Goal: Information Seeking & Learning: Compare options

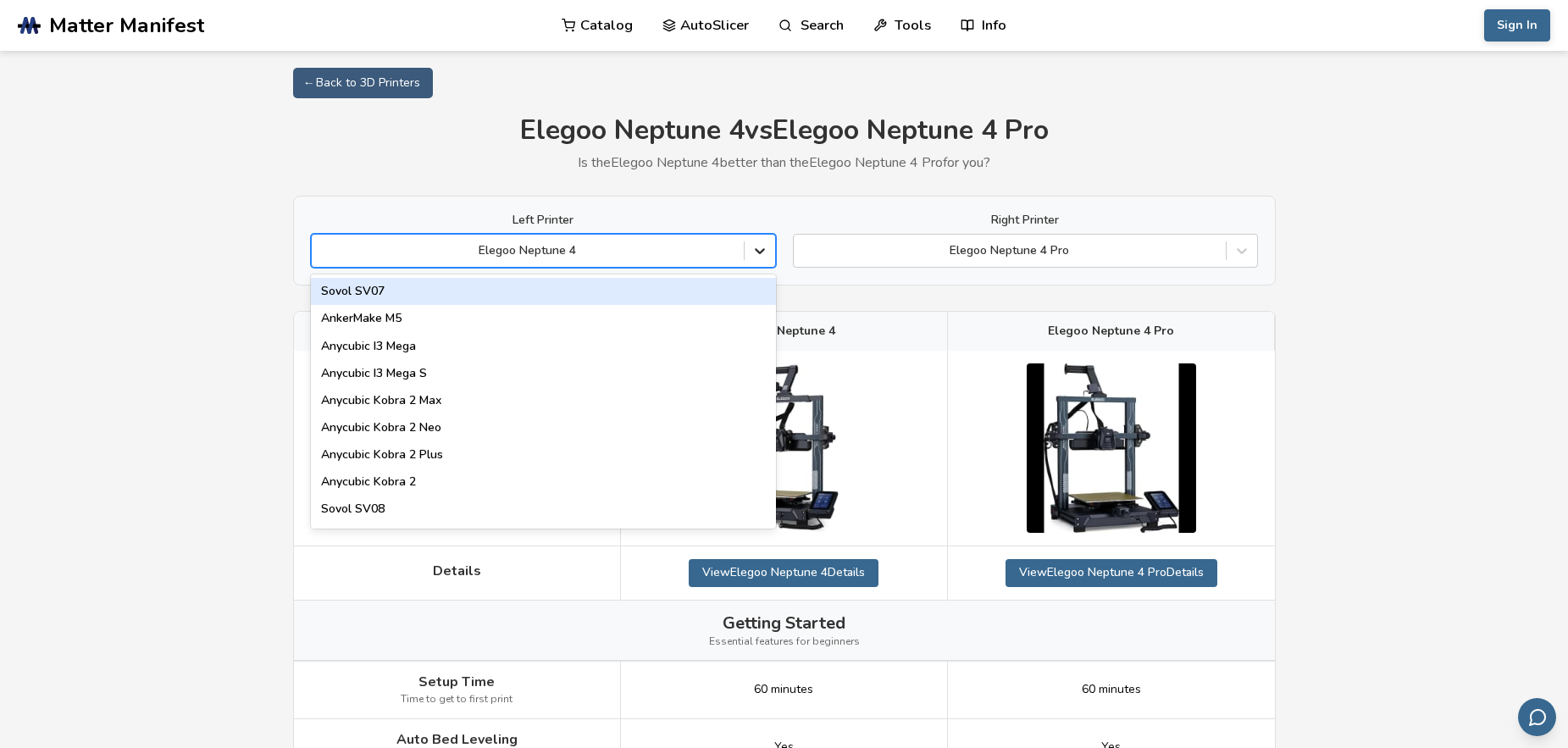
click at [759, 250] on icon at bounding box center [760, 251] width 17 height 17
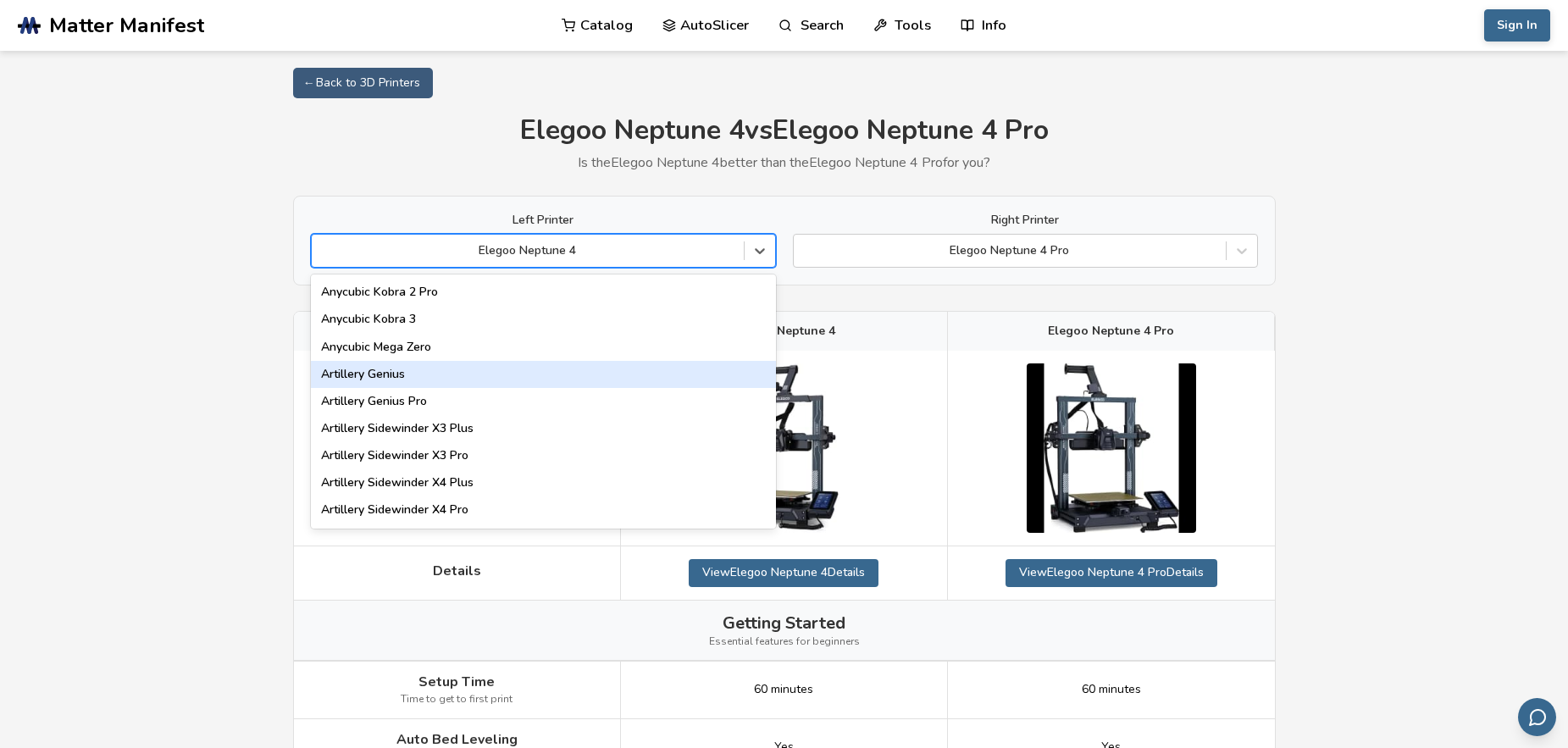
scroll to position [966, 0]
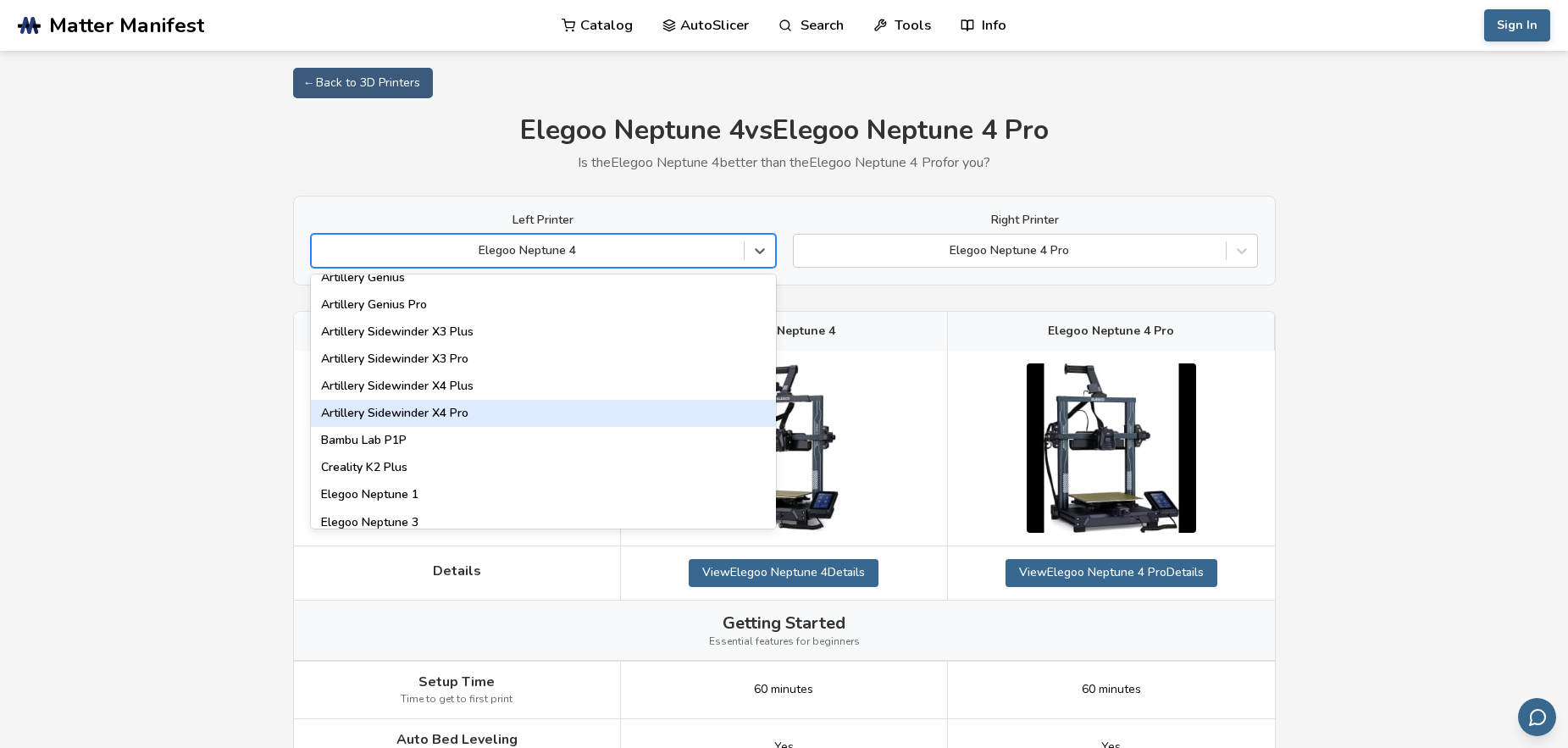
click at [422, 412] on div "Artillery Sidewinder X4 Pro" at bounding box center [544, 413] width 465 height 28
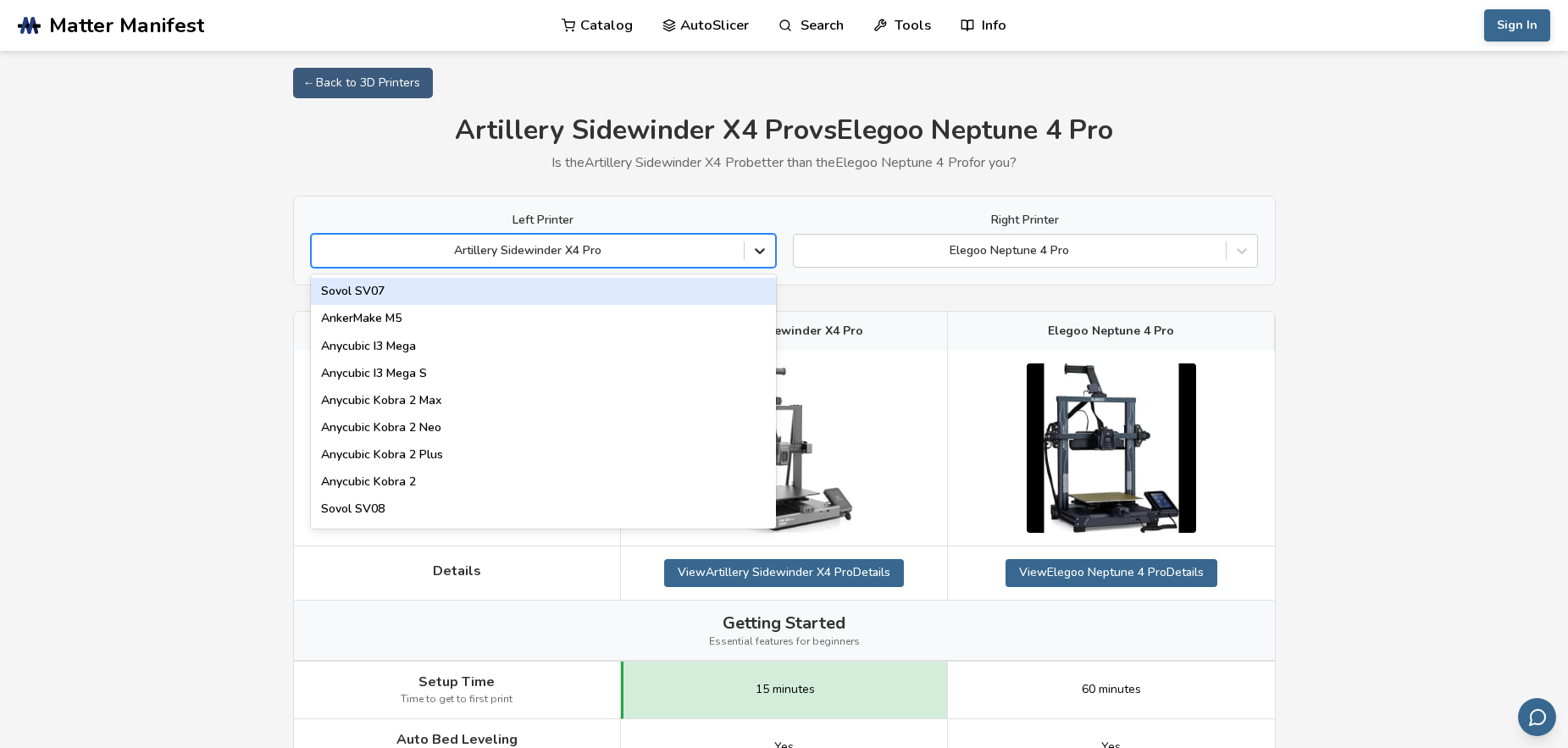
click at [758, 252] on icon at bounding box center [759, 252] width 10 height 6
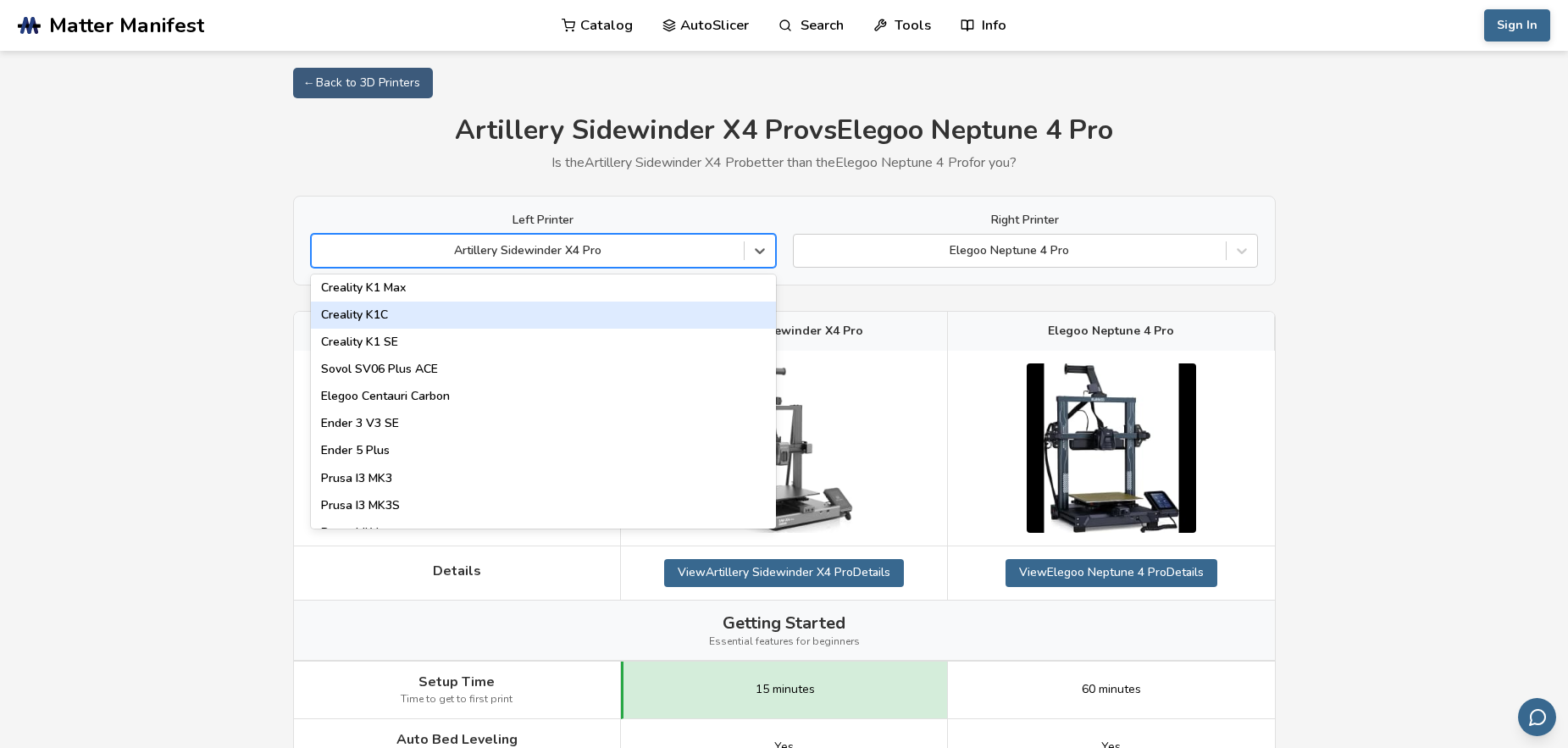
scroll to position [483, 0]
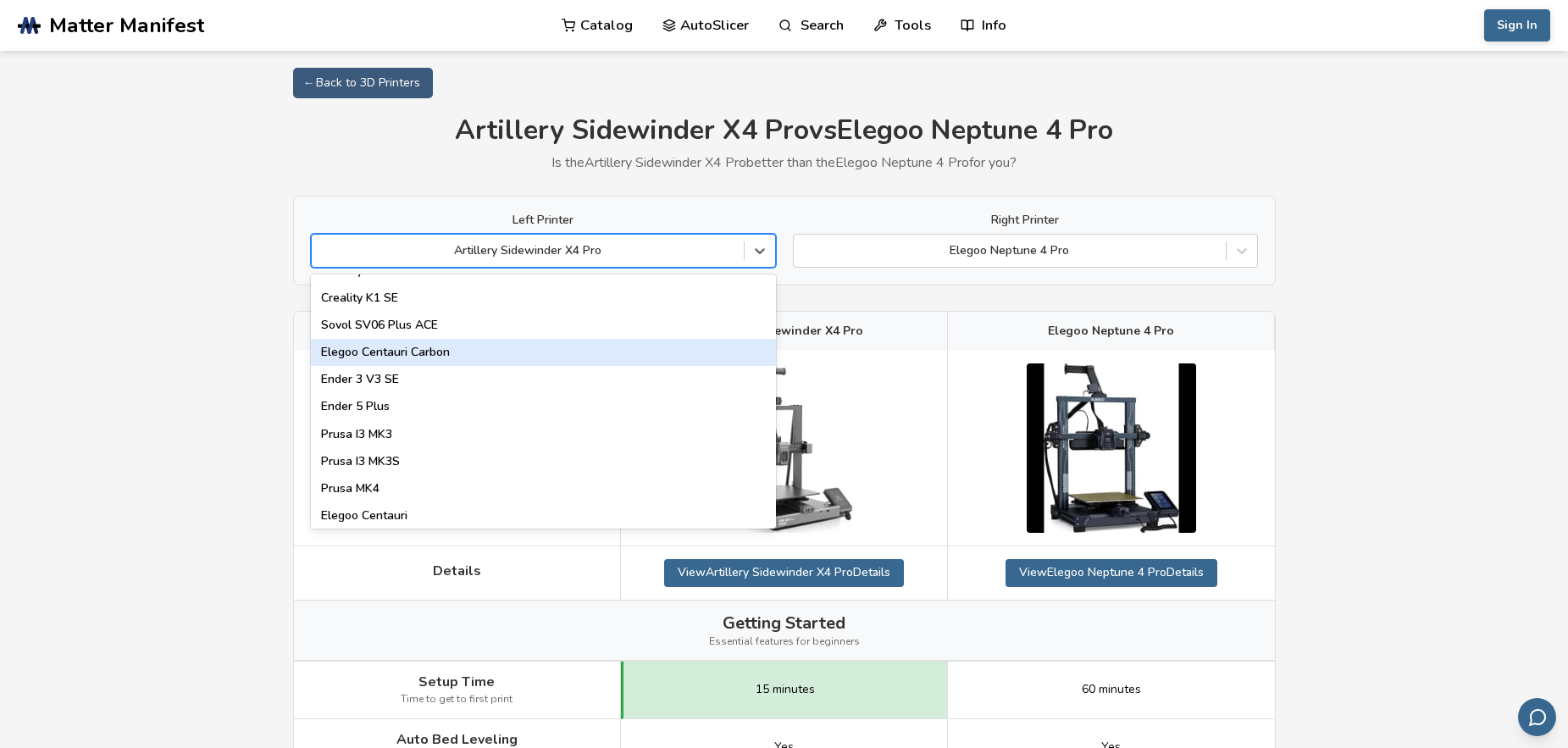
click at [387, 353] on div "Elegoo Centauri Carbon" at bounding box center [544, 352] width 465 height 28
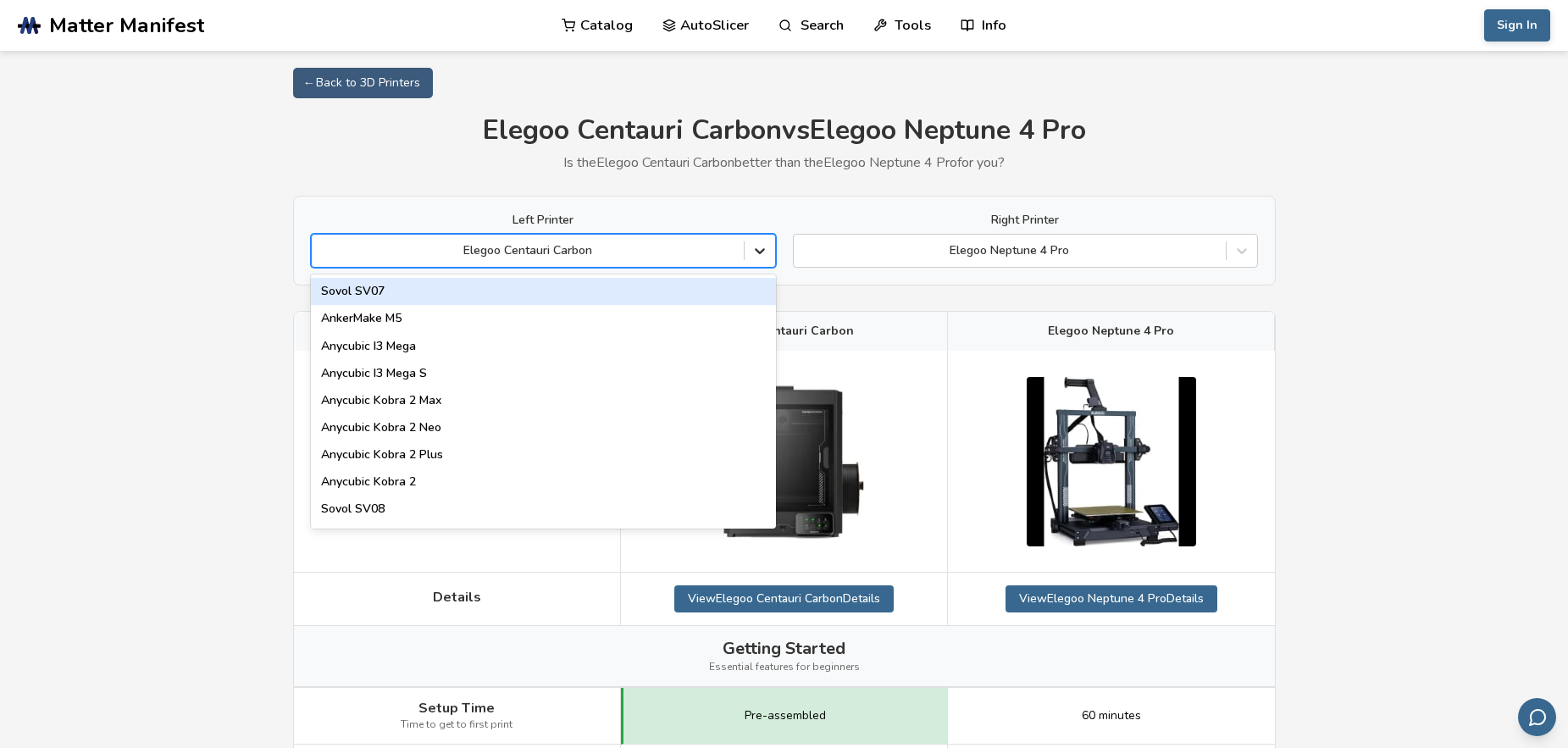
click at [765, 255] on icon at bounding box center [760, 251] width 17 height 17
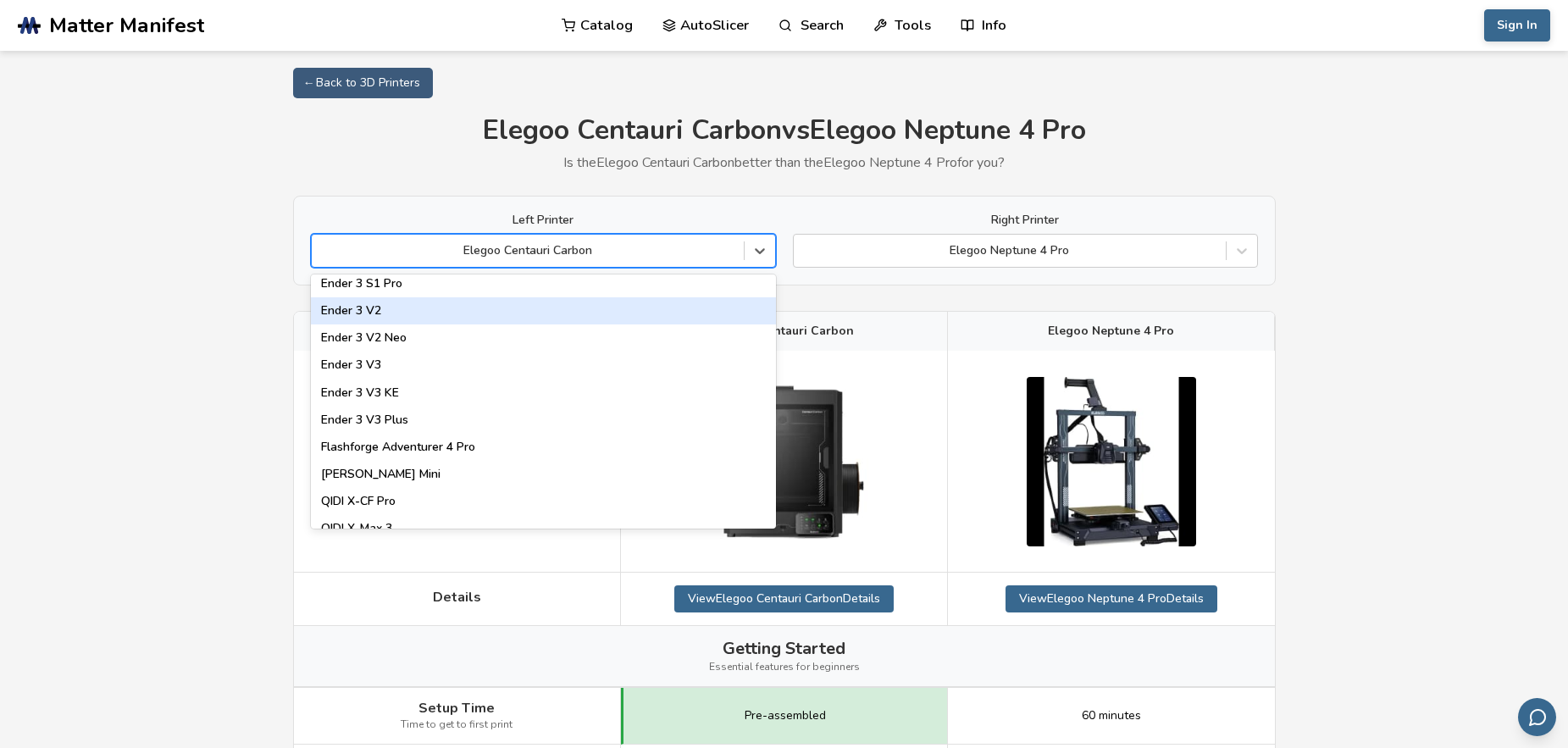
scroll to position [1739, 0]
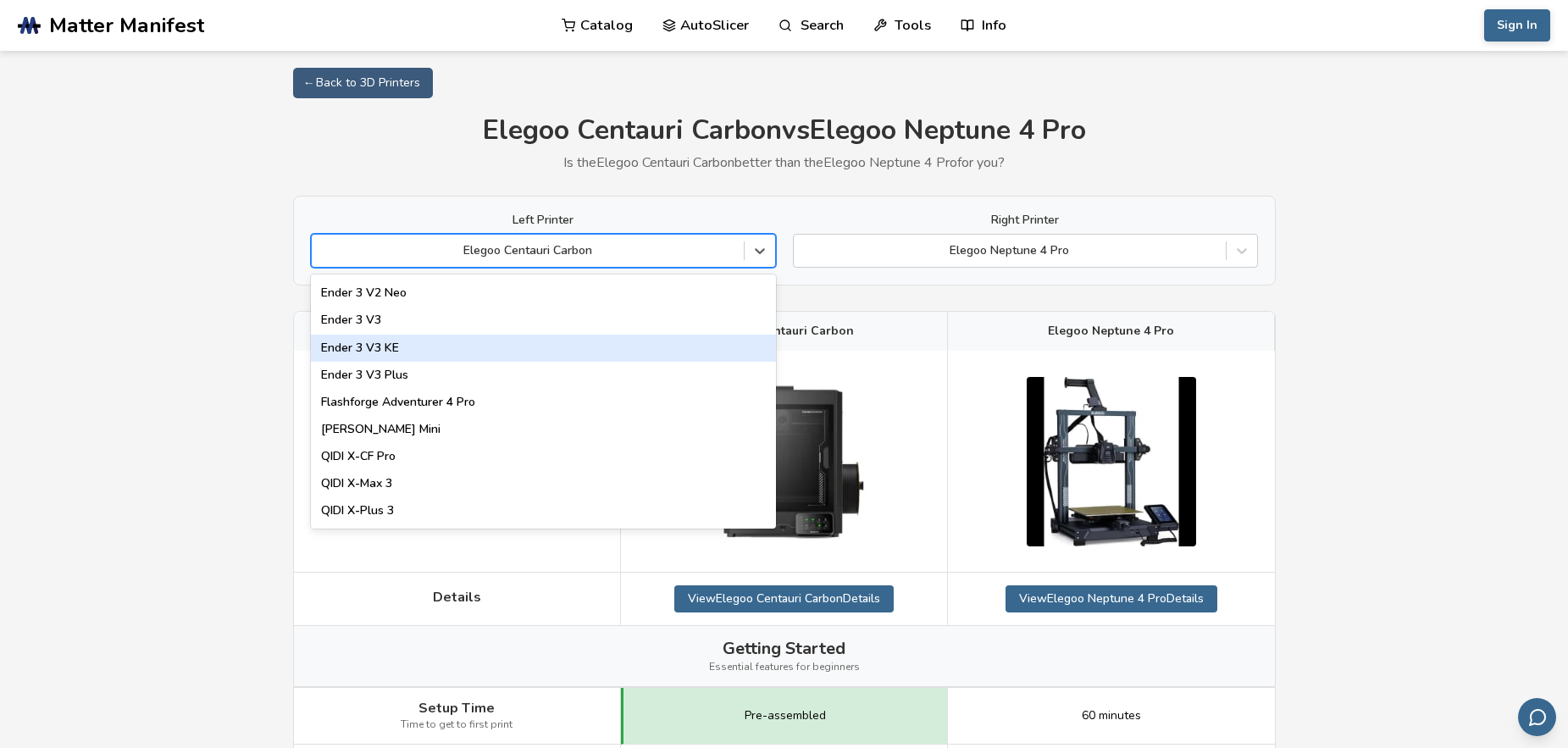
click at [360, 347] on div "Ender 3 V3 KE" at bounding box center [544, 348] width 465 height 28
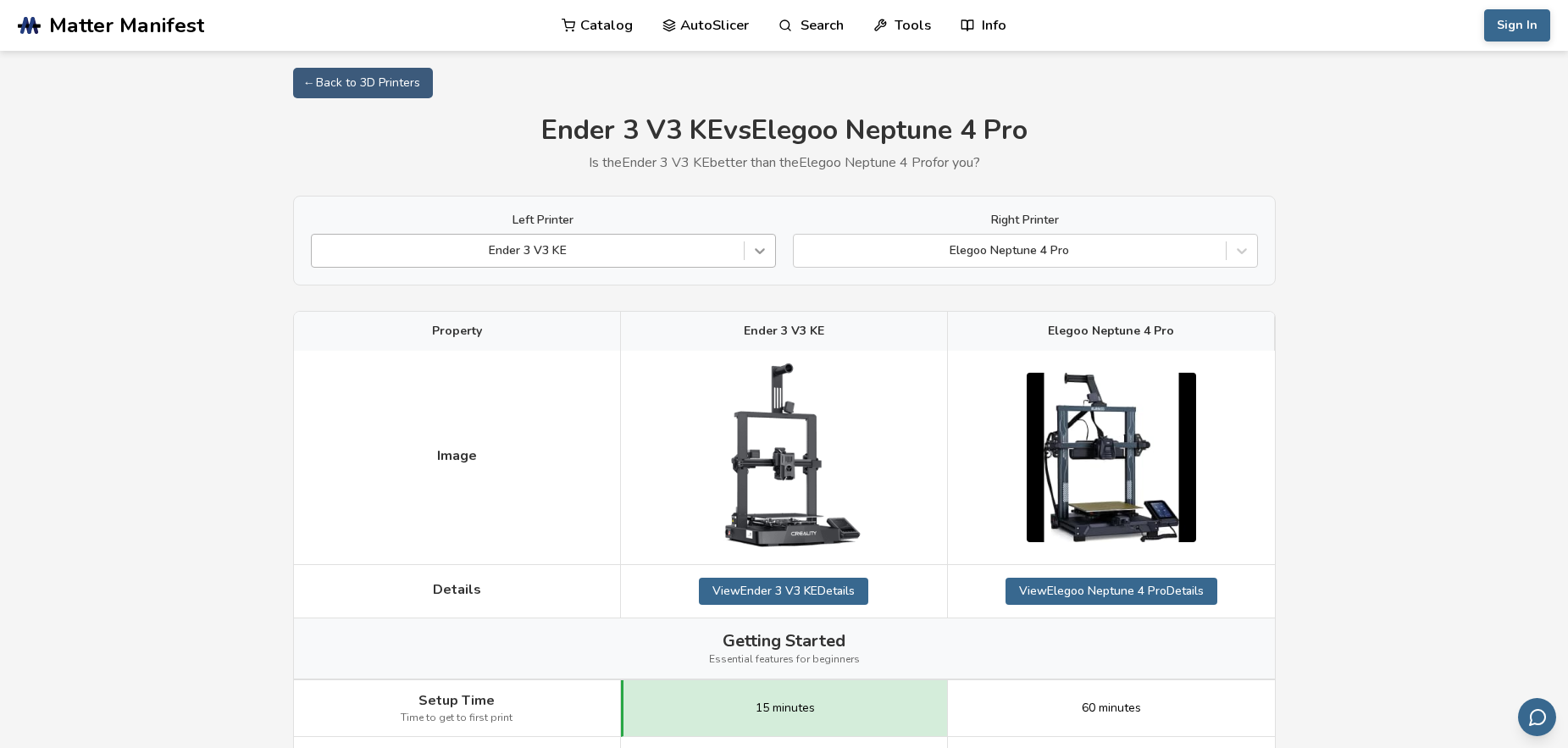
click at [755, 252] on icon at bounding box center [760, 251] width 17 height 17
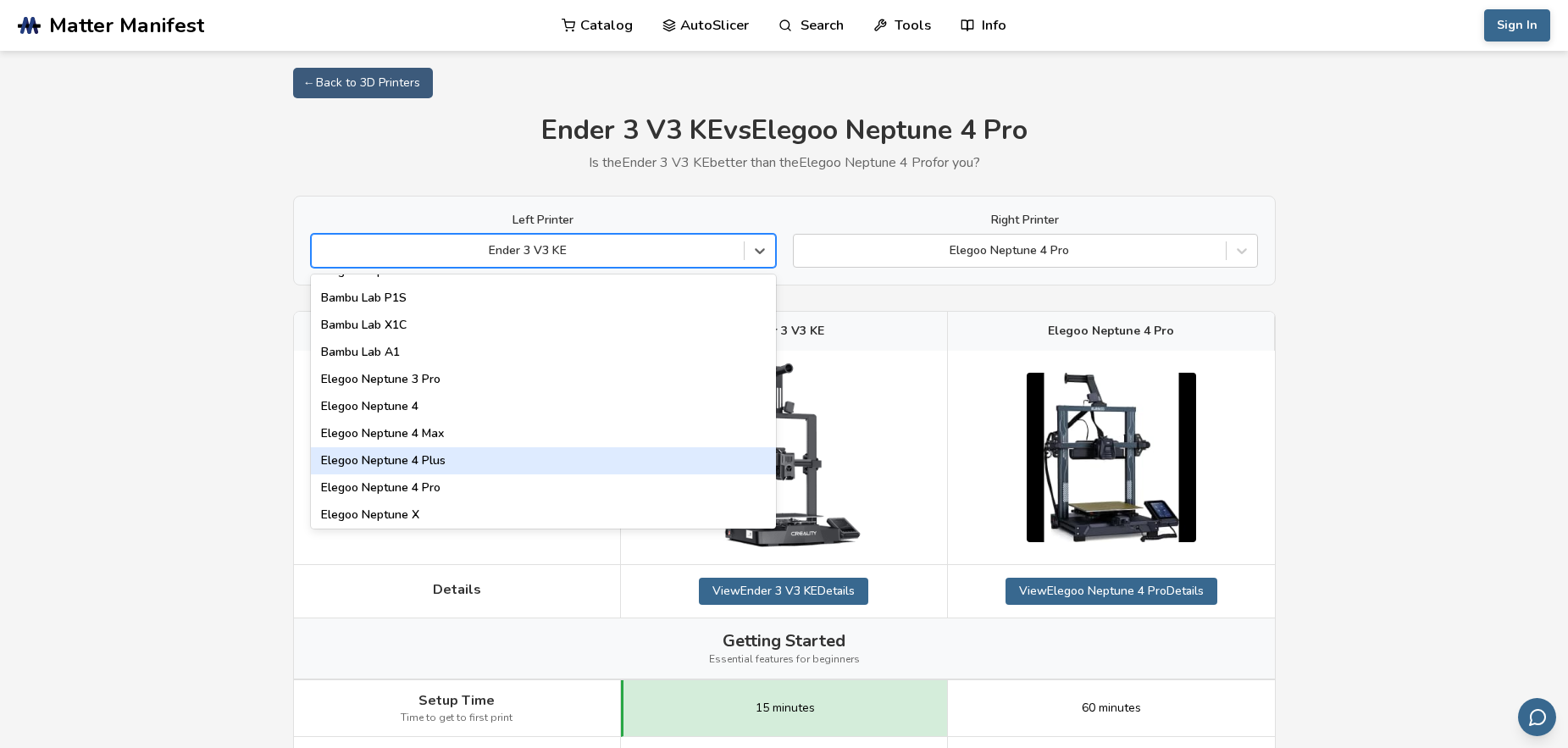
scroll to position [1207, 0]
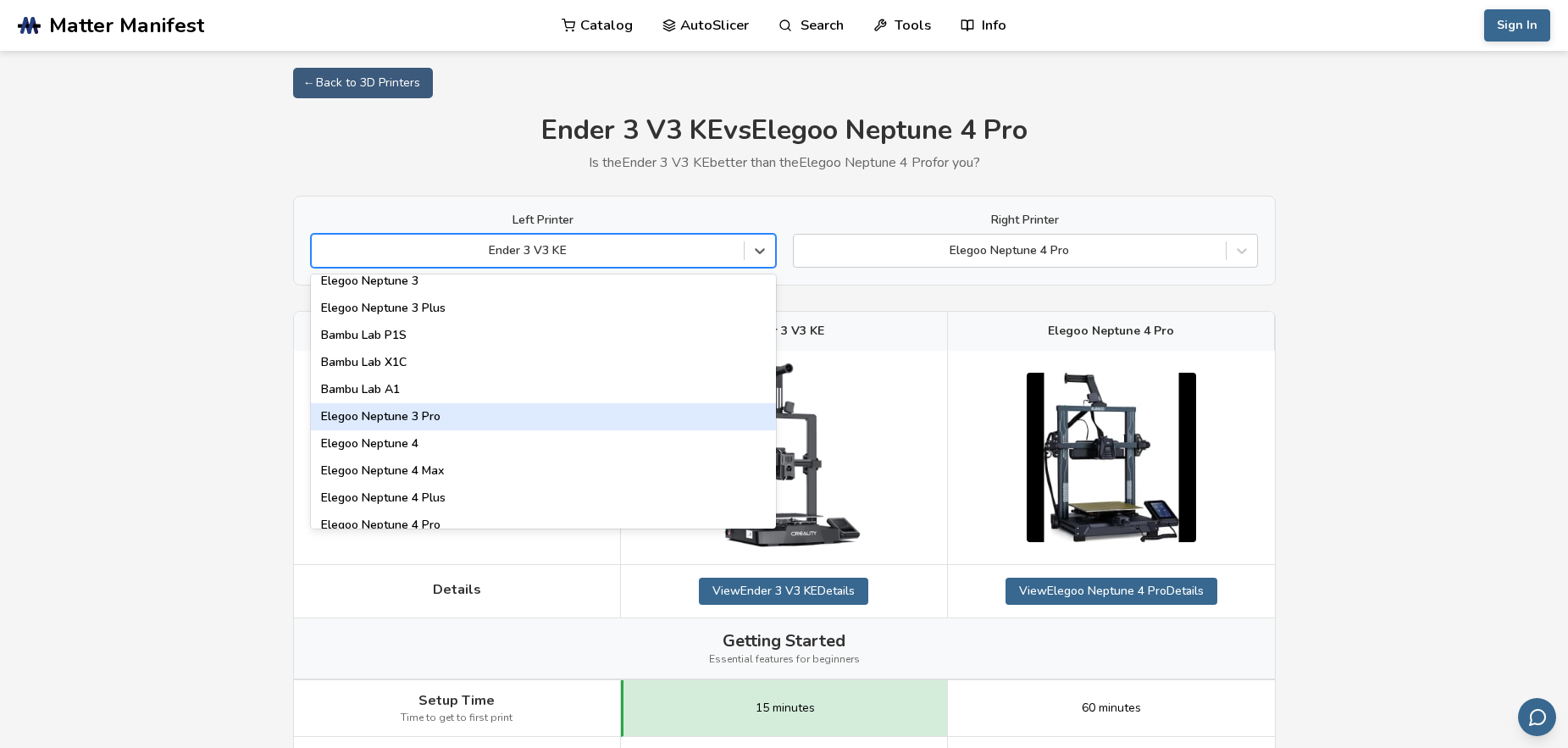
click at [372, 415] on div "Elegoo Neptune 3 Pro" at bounding box center [544, 417] width 465 height 28
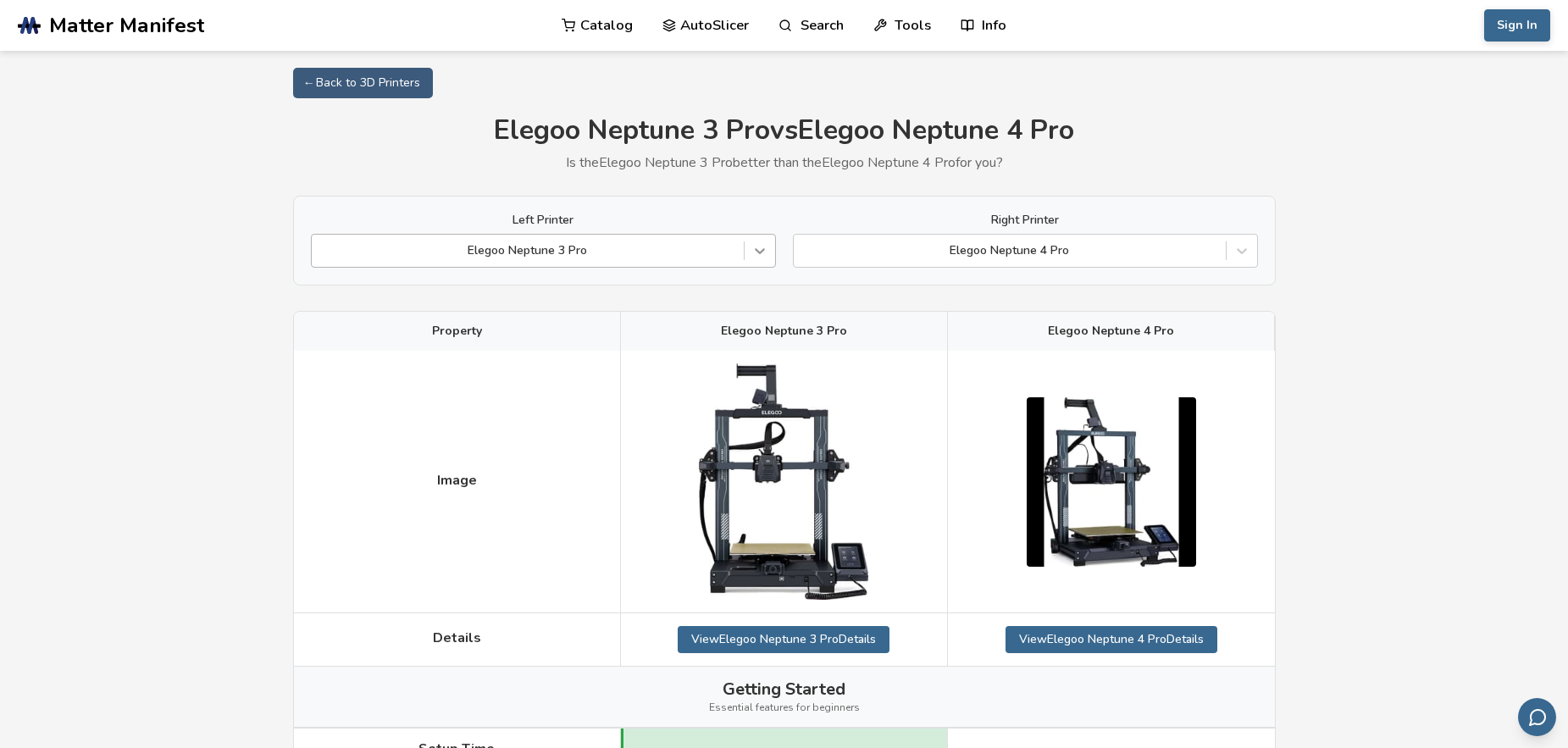
click at [763, 249] on icon at bounding box center [759, 252] width 10 height 6
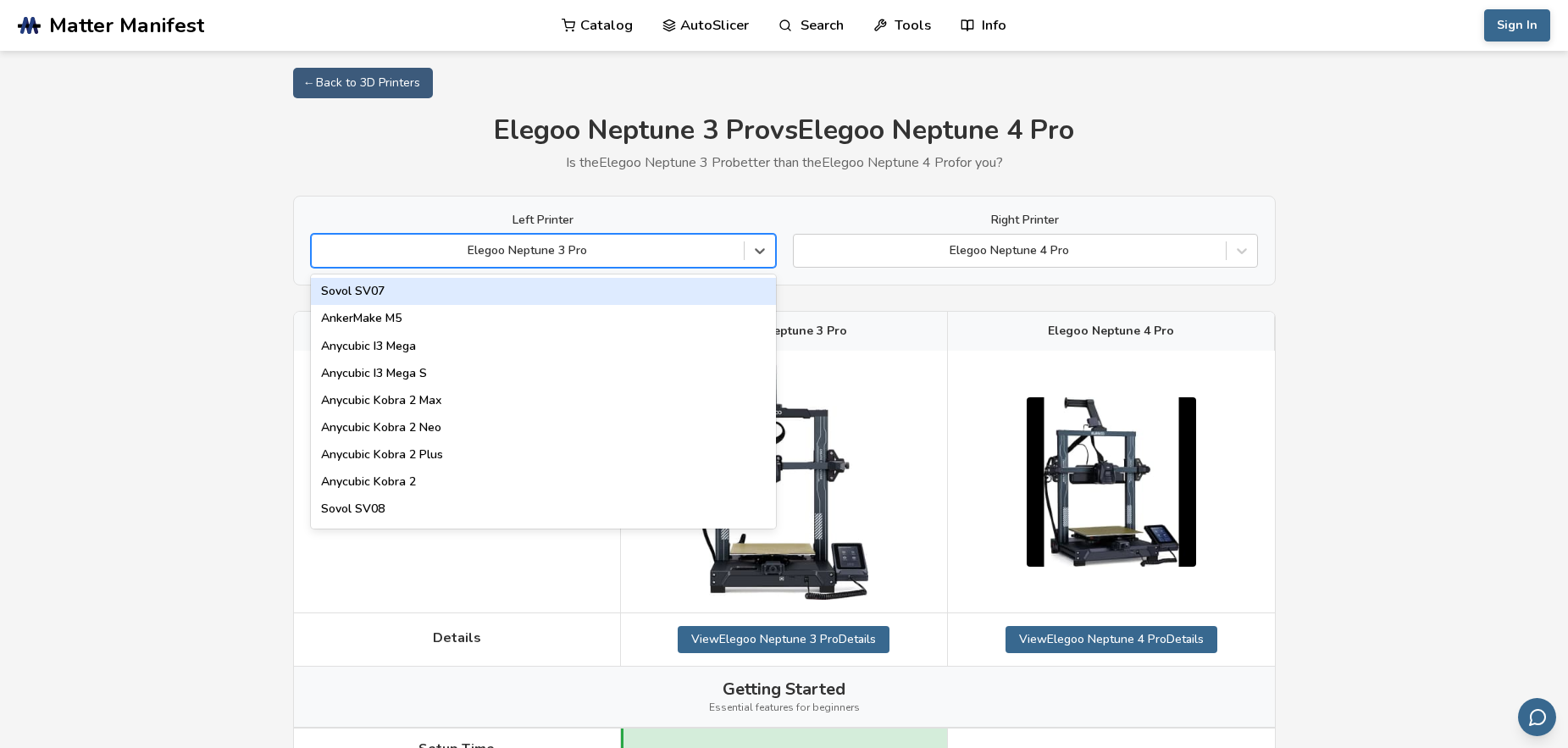
click at [375, 292] on div "Sovol SV07" at bounding box center [544, 291] width 465 height 28
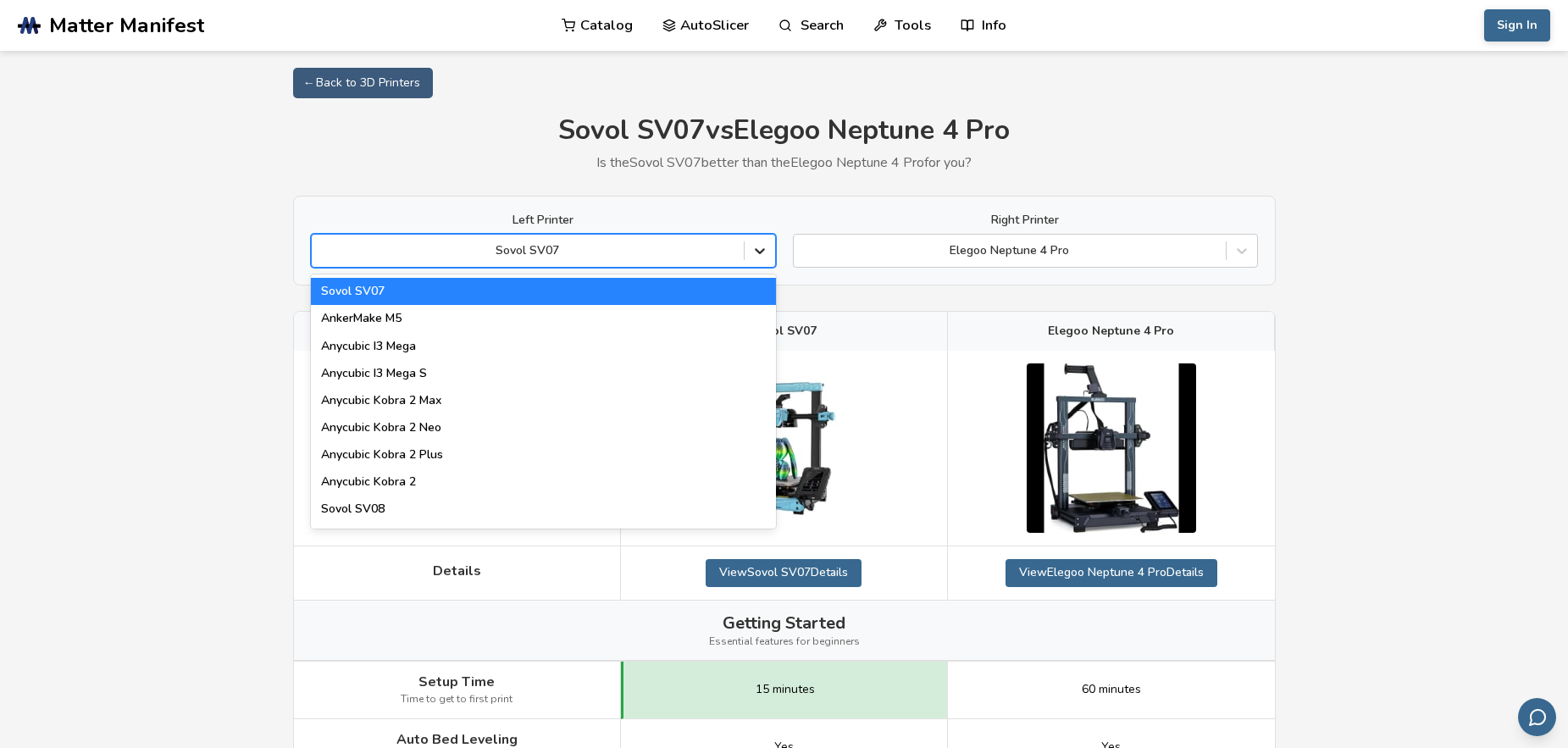
click at [763, 248] on icon at bounding box center [760, 251] width 17 height 17
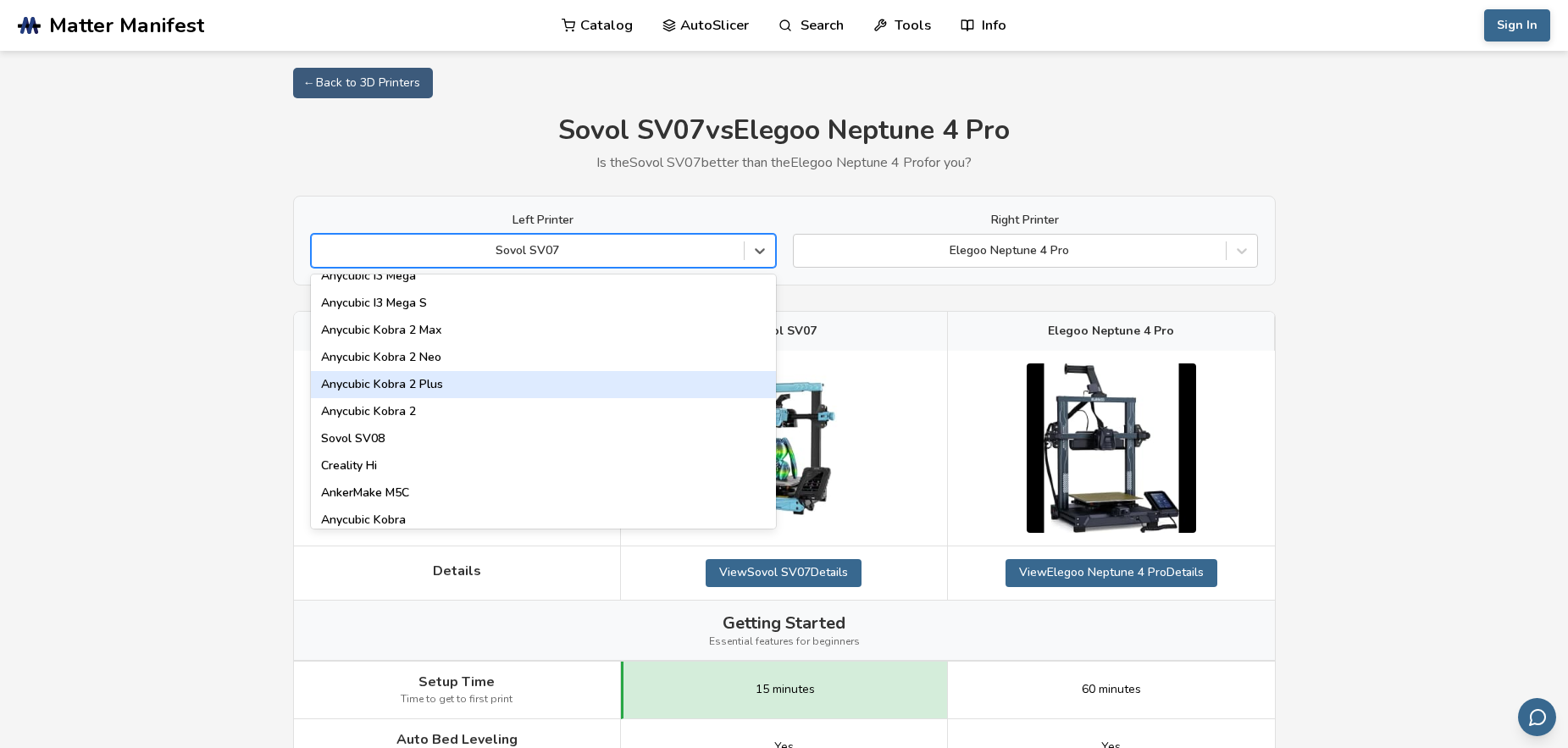
scroll to position [97, 0]
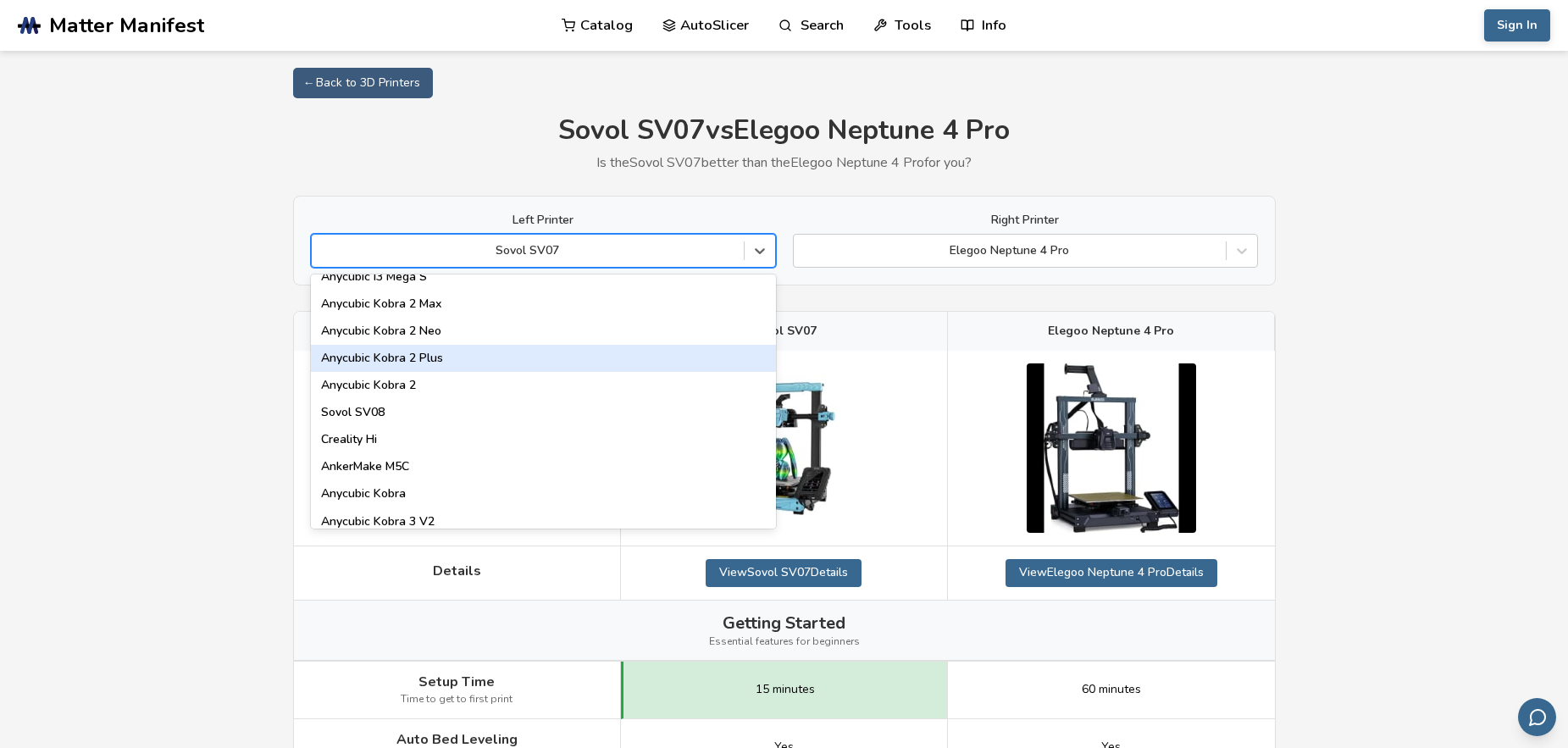
click at [358, 354] on div "Anycubic Kobra 2 Plus" at bounding box center [544, 358] width 465 height 28
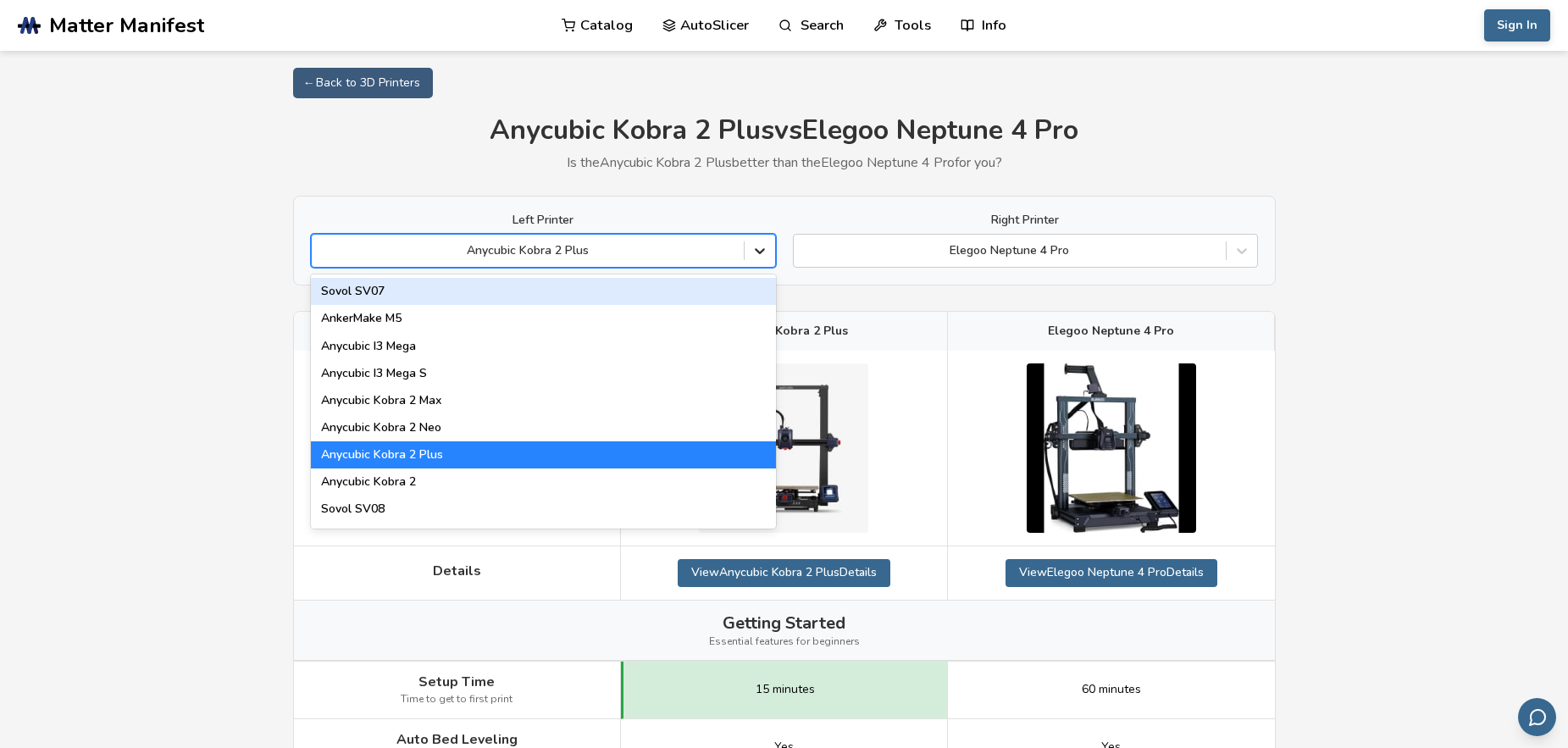
click at [763, 251] on icon at bounding box center [759, 252] width 10 height 6
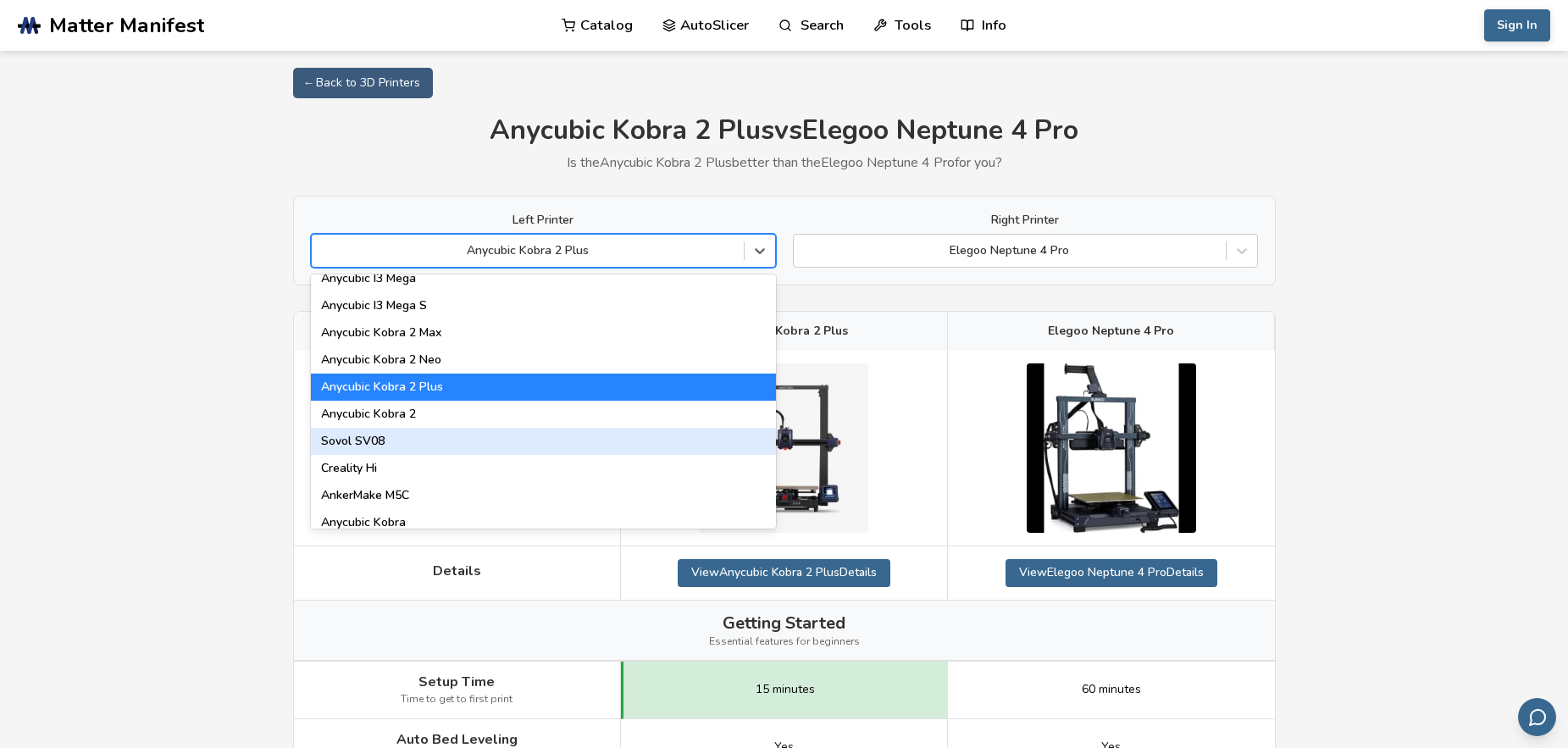
scroll to position [97, 0]
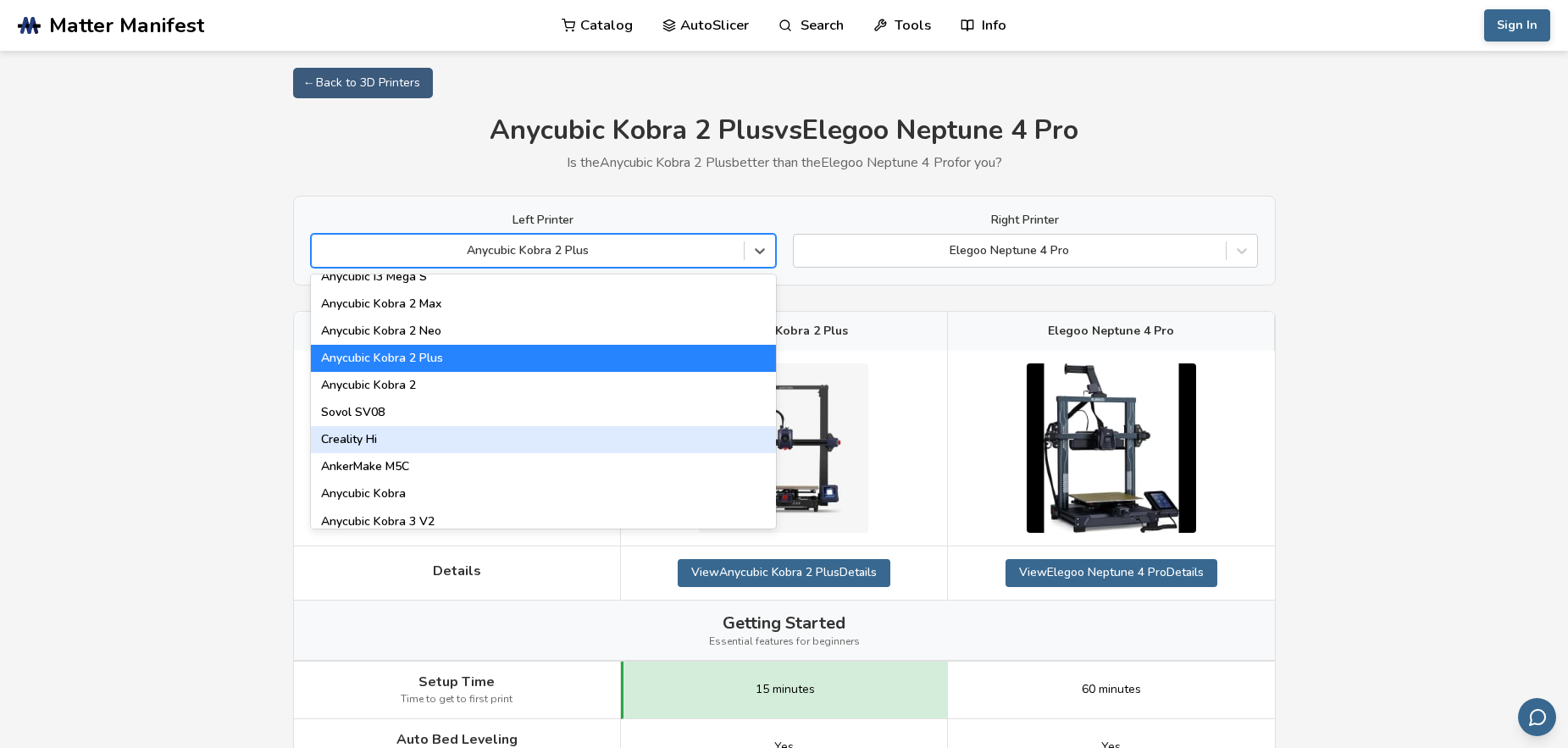
click at [345, 440] on div "Creality Hi" at bounding box center [544, 439] width 465 height 28
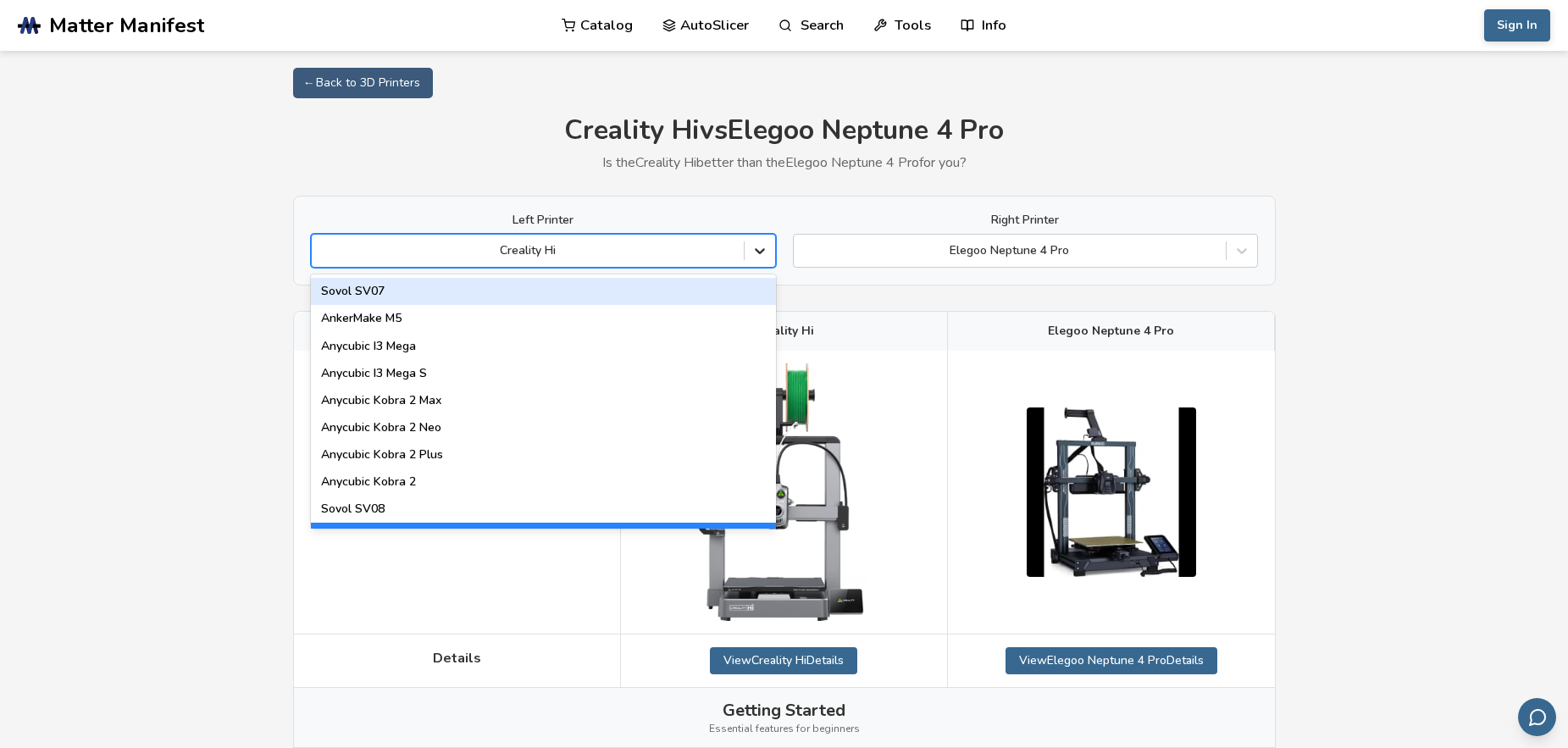
click at [758, 251] on icon at bounding box center [759, 252] width 10 height 6
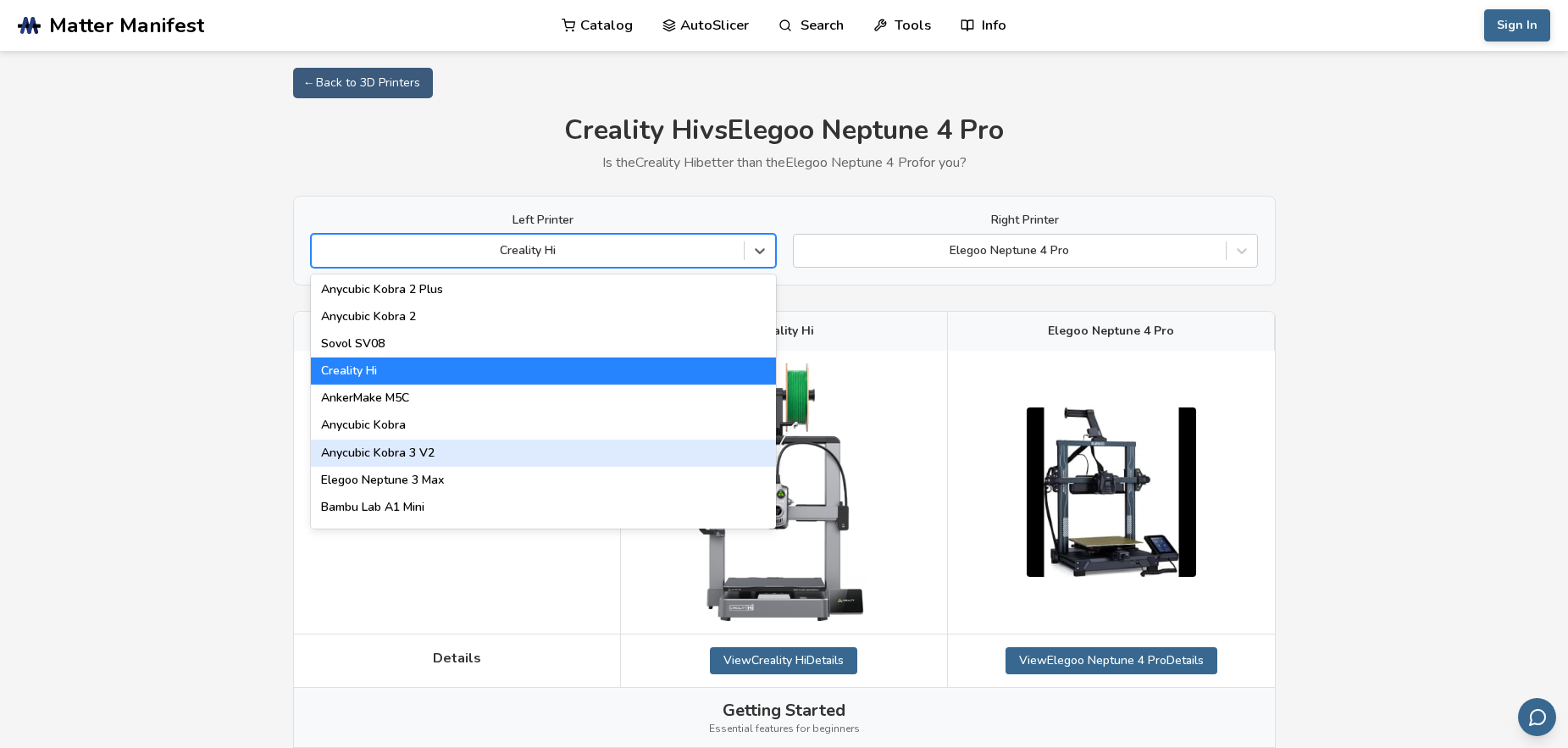
scroll to position [194, 0]
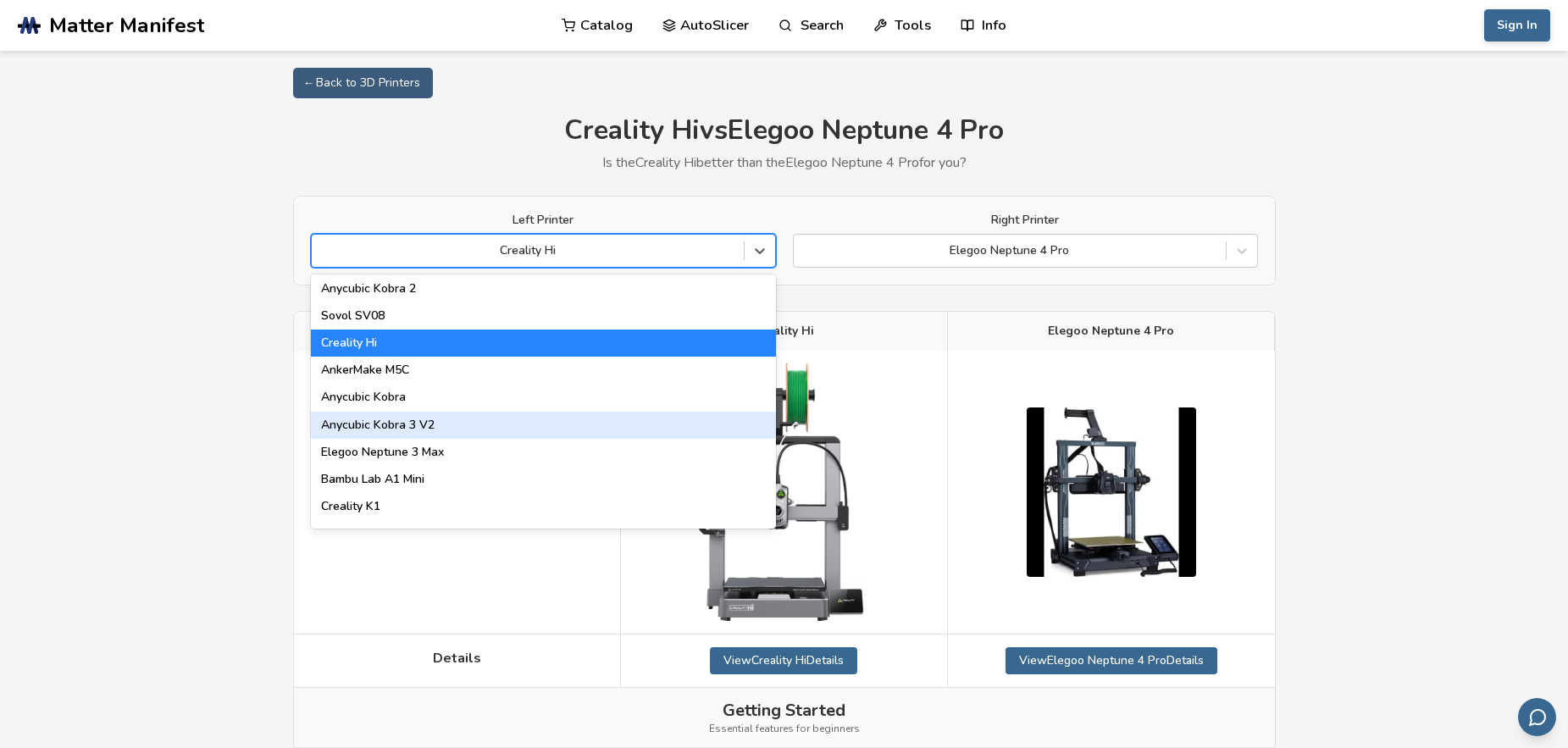
click at [377, 422] on div "Anycubic Kobra 3 V2" at bounding box center [544, 425] width 465 height 28
